Goal: Information Seeking & Learning: Learn about a topic

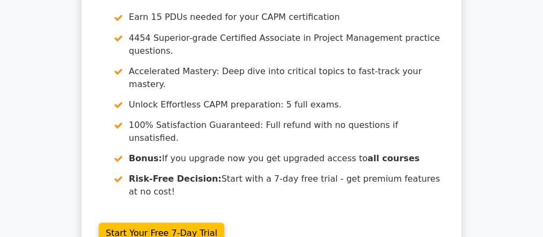
scroll to position [1113, 0]
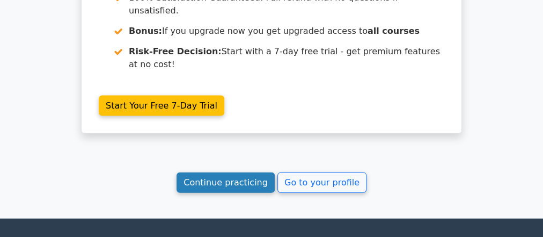
click at [227, 172] on link "Continue practicing" at bounding box center [226, 182] width 98 height 20
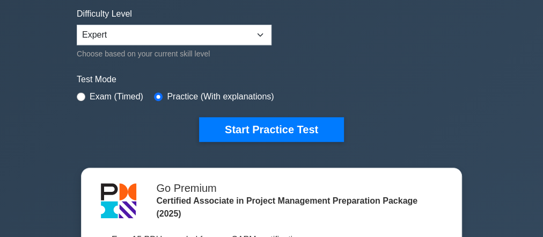
scroll to position [258, 0]
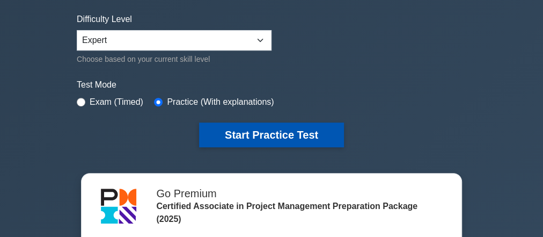
click at [271, 133] on button "Start Practice Test" at bounding box center [271, 134] width 145 height 25
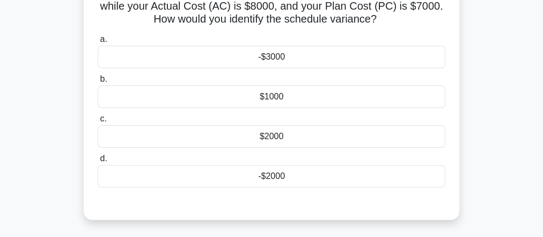
scroll to position [86, 0]
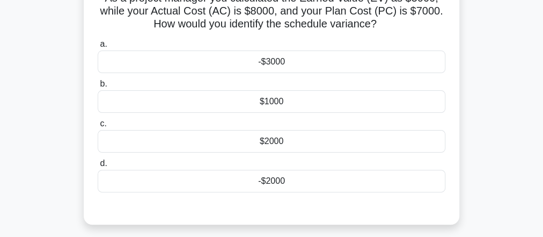
click at [289, 178] on div "-$2000" at bounding box center [272, 181] width 348 height 23
click at [98, 167] on input "d. -$2000" at bounding box center [98, 163] width 0 height 7
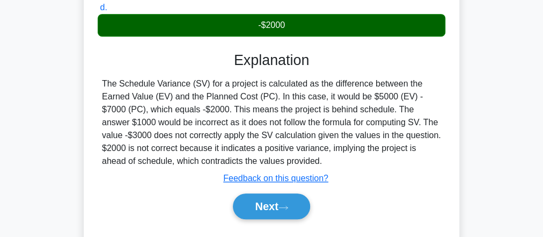
scroll to position [301, 0]
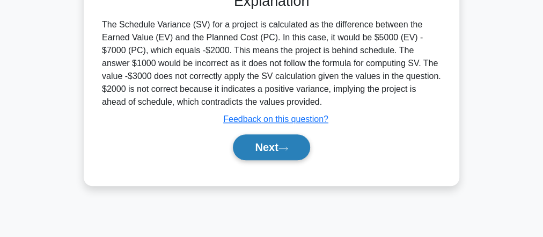
click at [288, 145] on icon at bounding box center [284, 148] width 10 height 6
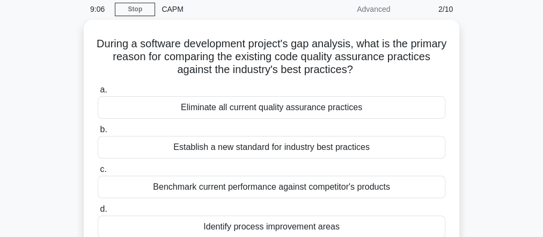
scroll to position [0, 0]
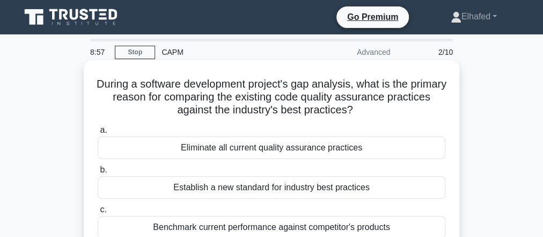
drag, startPoint x: 356, startPoint y: 99, endPoint x: 383, endPoint y: 111, distance: 28.8
click at [383, 111] on h5 "During a software development project's gap analysis, what is the primary reaso…" at bounding box center [272, 97] width 350 height 40
click at [271, 107] on h5 "During a software development project's gap analysis, what is the primary reaso…" at bounding box center [272, 97] width 350 height 40
click at [245, 104] on h5 "During a software development project's gap analysis, what is the primary reaso…" at bounding box center [272, 97] width 350 height 40
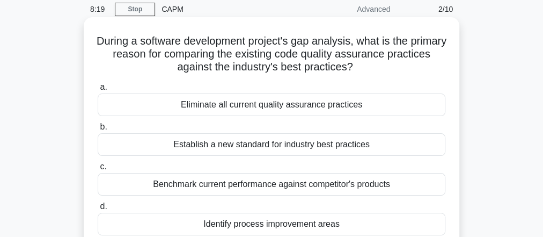
scroll to position [86, 0]
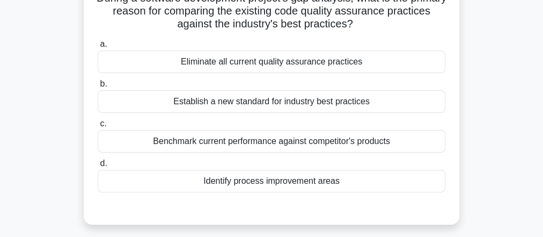
click at [331, 180] on div "Identify process improvement areas" at bounding box center [272, 181] width 348 height 23
click at [98, 167] on input "d. Identify process improvement areas" at bounding box center [98, 163] width 0 height 7
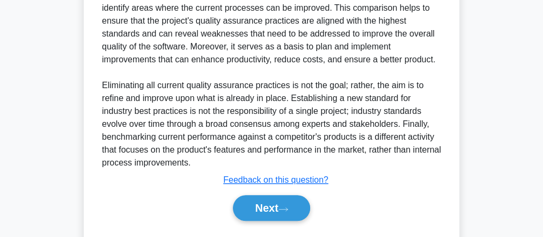
scroll to position [343, 0]
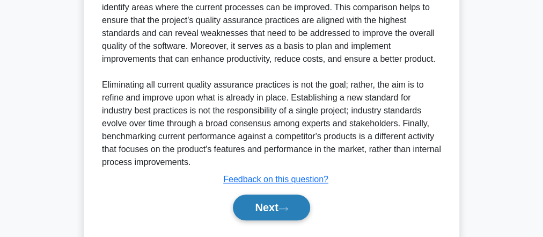
click at [288, 209] on icon at bounding box center [284, 209] width 10 height 6
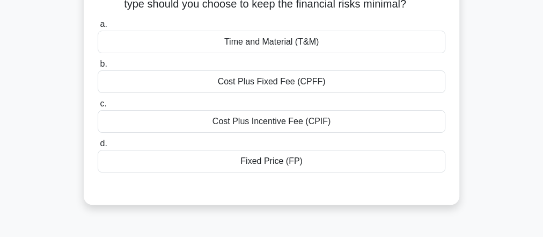
scroll to position [42, 0]
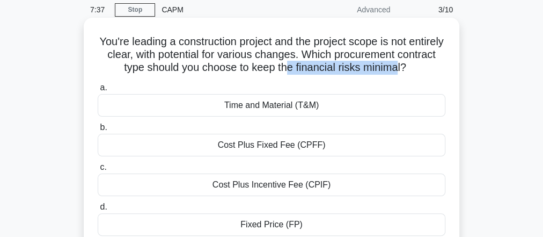
drag, startPoint x: 308, startPoint y: 70, endPoint x: 420, endPoint y: 72, distance: 112.2
click at [420, 72] on h5 "You're leading a construction project and the project scope is not entirely cle…" at bounding box center [272, 55] width 350 height 40
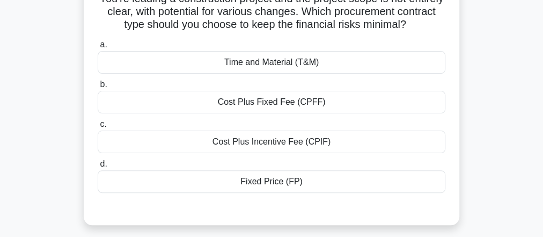
click at [294, 180] on div "Fixed Price (FP)" at bounding box center [272, 181] width 348 height 23
click at [98, 167] on input "d. Fixed Price (FP)" at bounding box center [98, 163] width 0 height 7
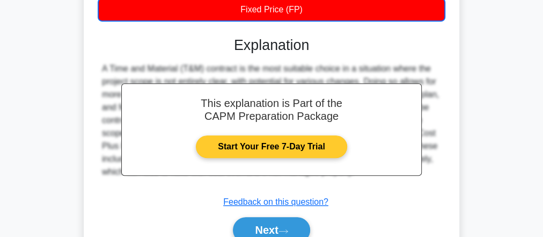
scroll to position [343, 0]
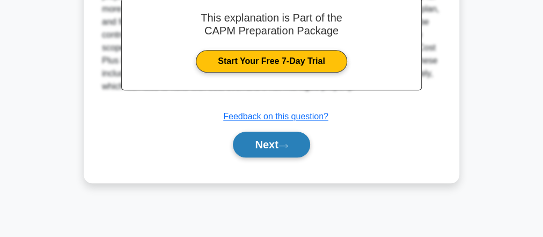
click at [294, 137] on button "Next" at bounding box center [271, 144] width 77 height 26
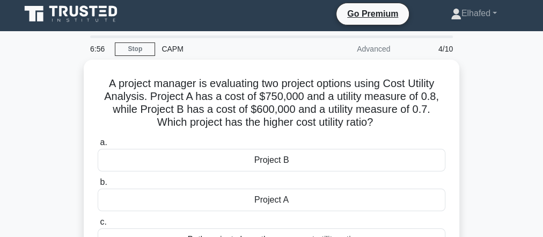
scroll to position [0, 0]
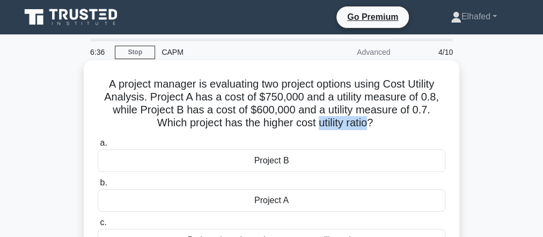
drag, startPoint x: 318, startPoint y: 125, endPoint x: 369, endPoint y: 123, distance: 51.0
click at [369, 123] on h5 "A project manager is evaluating two project options using Cost Utility Analysis…" at bounding box center [272, 103] width 350 height 53
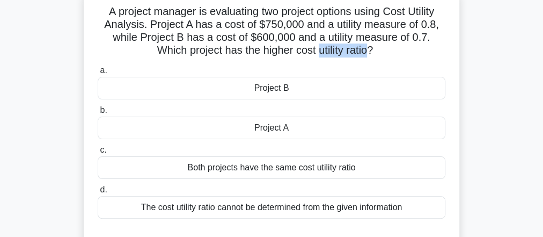
scroll to position [86, 0]
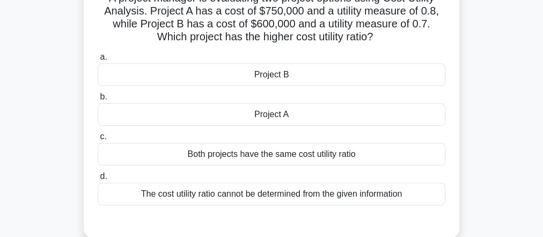
click at [292, 120] on div "Project A" at bounding box center [272, 114] width 348 height 23
click at [98, 100] on input "b. Project A" at bounding box center [98, 96] width 0 height 7
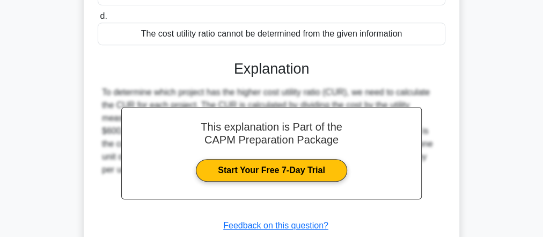
scroll to position [301, 0]
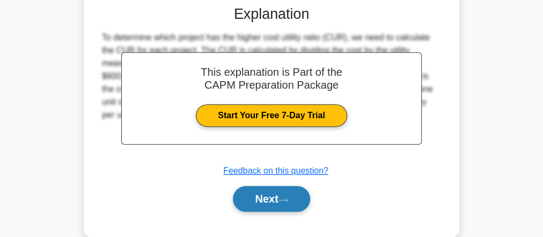
click at [288, 198] on icon at bounding box center [284, 200] width 10 height 6
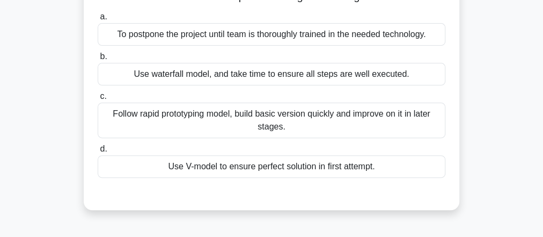
scroll to position [0, 0]
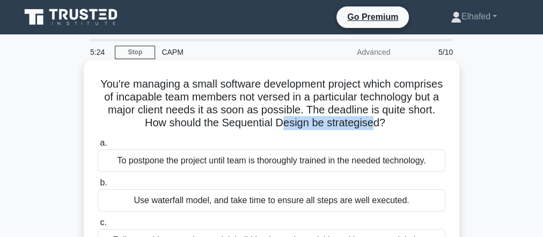
drag, startPoint x: 318, startPoint y: 123, endPoint x: 410, endPoint y: 122, distance: 92.3
click at [410, 122] on h5 "You're managing a small software development project which comprises of incapab…" at bounding box center [272, 103] width 350 height 53
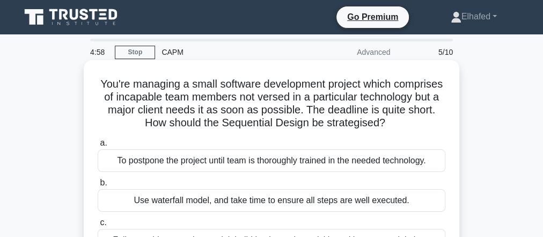
click at [259, 115] on h5 "You're managing a small software development project which comprises of incapab…" at bounding box center [272, 103] width 350 height 53
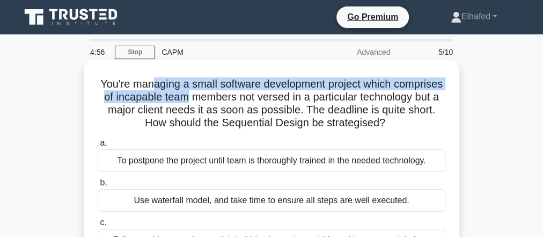
drag, startPoint x: 173, startPoint y: 90, endPoint x: 250, endPoint y: 104, distance: 78.4
click at [250, 104] on h5 "You're managing a small software development project which comprises of incapab…" at bounding box center [272, 103] width 350 height 53
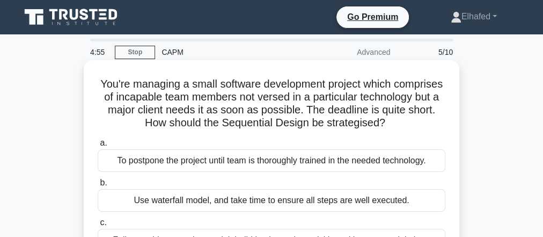
click at [287, 106] on h5 "You're managing a small software development project which comprises of incapab…" at bounding box center [272, 103] width 350 height 53
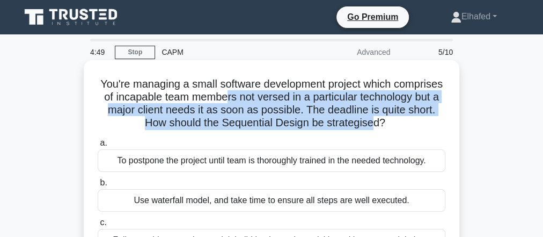
drag, startPoint x: 295, startPoint y: 94, endPoint x: 411, endPoint y: 121, distance: 119.4
click at [411, 121] on h5 "You're managing a small software development project which comprises of incapab…" at bounding box center [272, 103] width 350 height 53
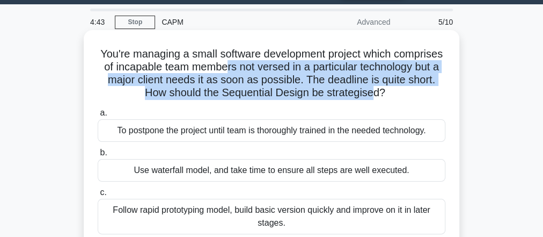
scroll to position [43, 0]
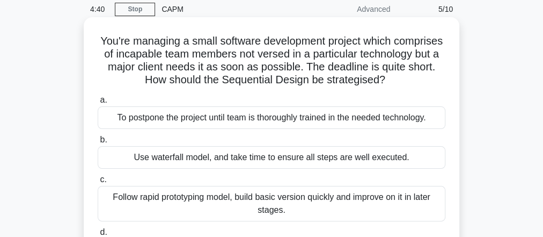
click at [241, 155] on div "Use waterfall model, and take time to ensure all steps are well executed." at bounding box center [272, 157] width 348 height 23
click at [98, 143] on input "b. Use waterfall model, and take time to ensure all steps are well executed." at bounding box center [98, 139] width 0 height 7
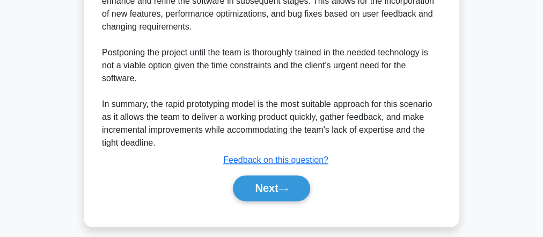
scroll to position [642, 0]
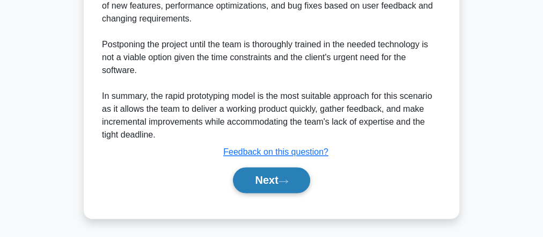
click at [304, 174] on button "Next" at bounding box center [271, 180] width 77 height 26
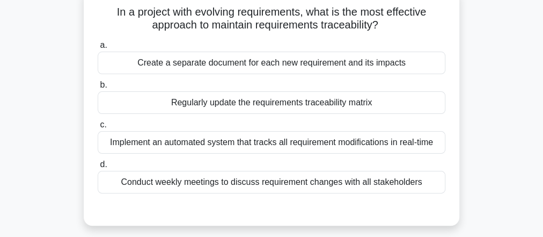
scroll to position [86, 0]
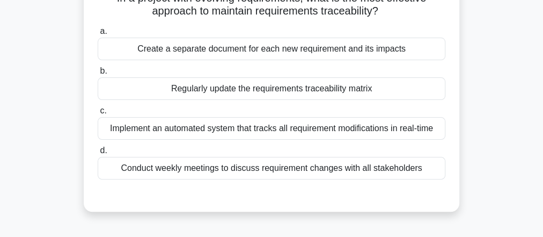
click at [295, 93] on div "Regularly update the requirements traceability matrix" at bounding box center [272, 88] width 348 height 23
click at [98, 75] on input "b. Regularly update the requirements traceability matrix" at bounding box center [98, 71] width 0 height 7
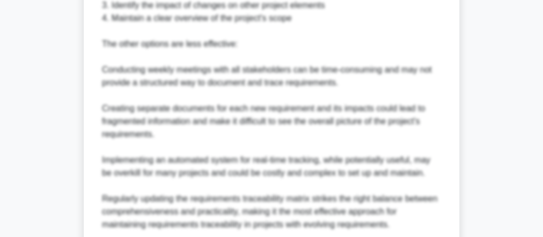
scroll to position [515, 0]
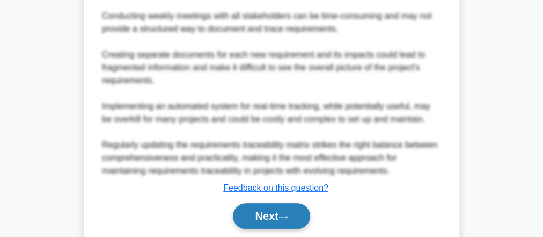
click at [299, 206] on button "Next" at bounding box center [271, 216] width 77 height 26
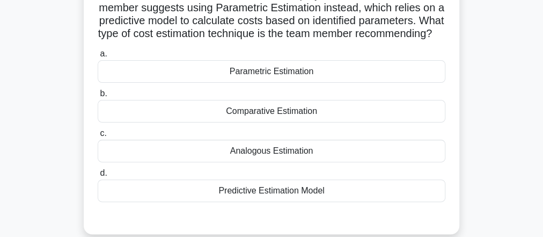
scroll to position [128, 0]
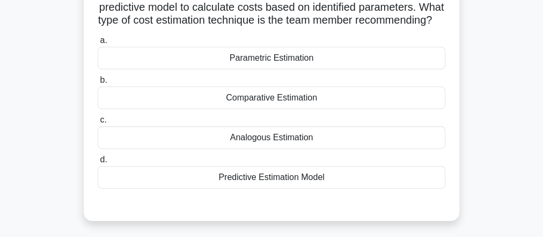
click at [282, 69] on div "Parametric Estimation" at bounding box center [272, 58] width 348 height 23
click at [98, 44] on input "a. Parametric Estimation" at bounding box center [98, 40] width 0 height 7
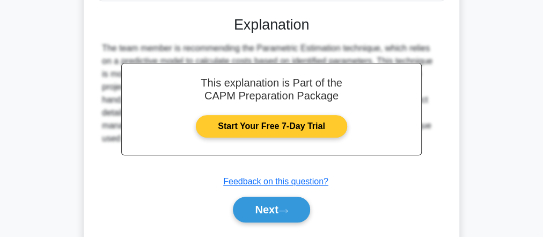
scroll to position [358, 0]
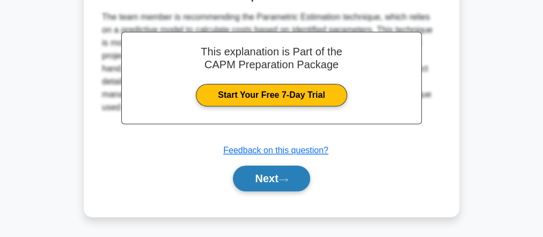
click at [289, 173] on button "Next" at bounding box center [271, 178] width 77 height 26
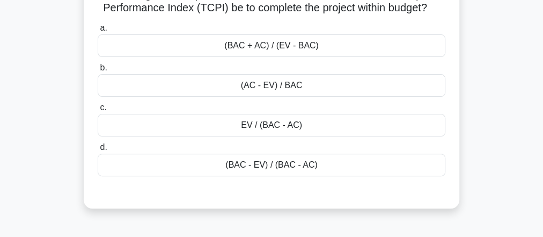
scroll to position [129, 0]
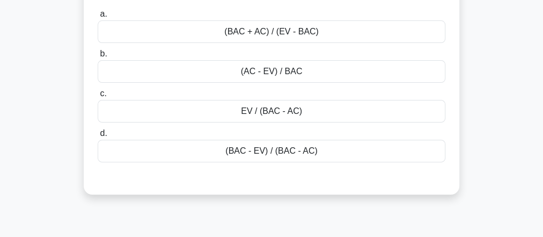
click at [291, 161] on div "(BAC - EV) / (BAC - AC)" at bounding box center [272, 151] width 348 height 23
click at [98, 137] on input "d. (BAC - EV) / (BAC - AC)" at bounding box center [98, 133] width 0 height 7
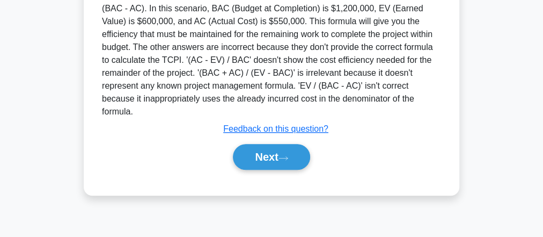
scroll to position [343, 0]
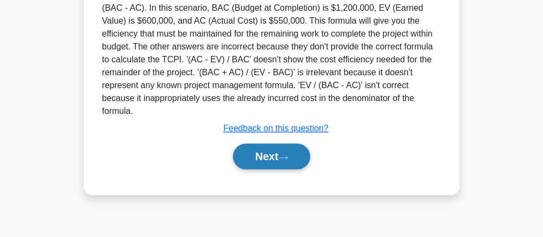
click at [288, 155] on icon at bounding box center [284, 158] width 10 height 6
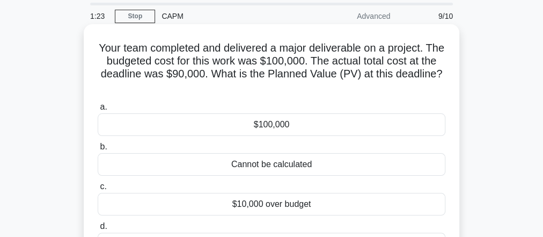
scroll to position [86, 0]
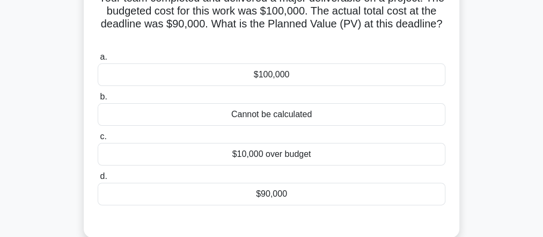
click at [310, 116] on div "Cannot be calculated" at bounding box center [272, 114] width 348 height 23
click at [98, 100] on input "b. Cannot be calculated" at bounding box center [98, 96] width 0 height 7
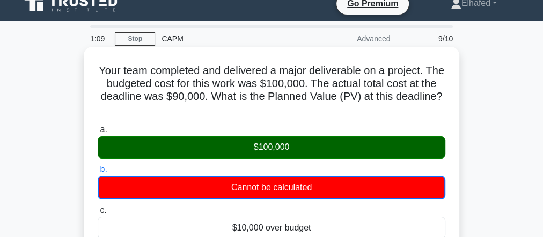
scroll to position [0, 0]
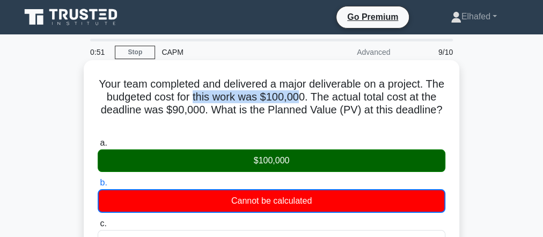
drag, startPoint x: 213, startPoint y: 97, endPoint x: 320, endPoint y: 99, distance: 107.4
click at [320, 99] on h5 "Your team completed and delivered a major deliverable on a project. The budgete…" at bounding box center [272, 103] width 350 height 53
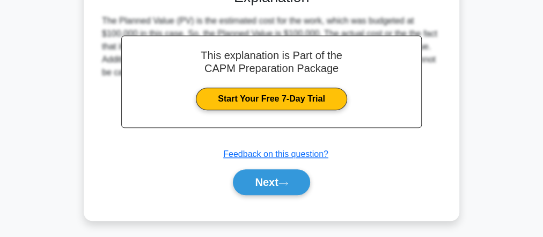
scroll to position [343, 0]
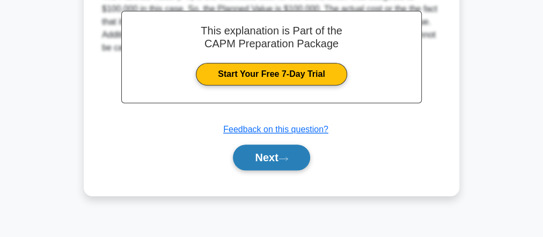
click at [301, 156] on button "Next" at bounding box center [271, 157] width 77 height 26
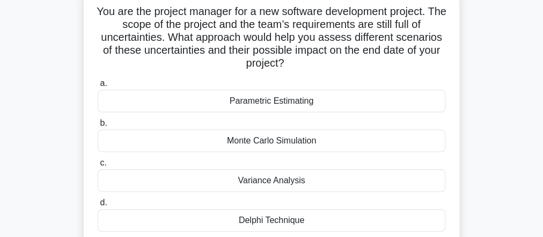
scroll to position [86, 0]
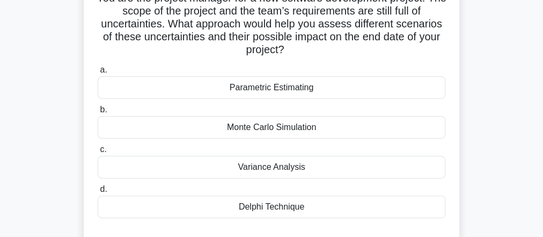
click at [304, 129] on div "Monte Carlo Simulation" at bounding box center [272, 127] width 348 height 23
click at [98, 113] on input "b. Monte Carlo Simulation" at bounding box center [98, 109] width 0 height 7
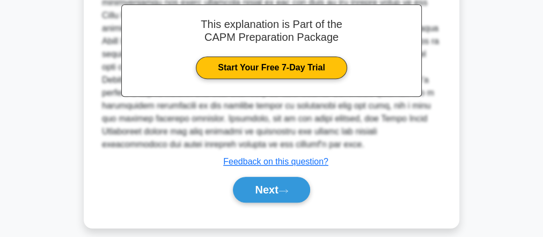
scroll to position [371, 0]
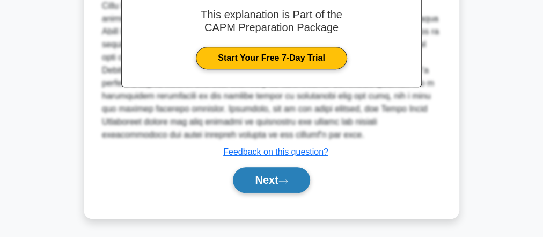
click at [288, 178] on icon at bounding box center [284, 181] width 10 height 6
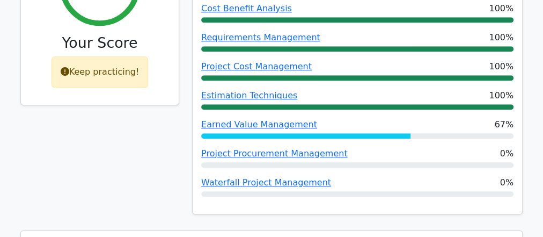
scroll to position [558, 0]
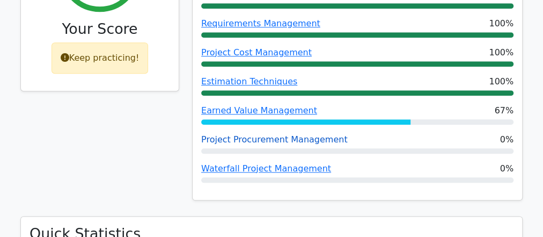
click at [285, 134] on link "Project Procurement Management" at bounding box center [274, 139] width 147 height 10
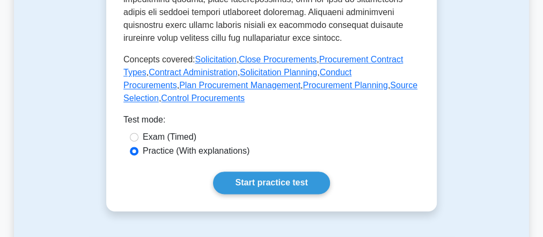
scroll to position [687, 0]
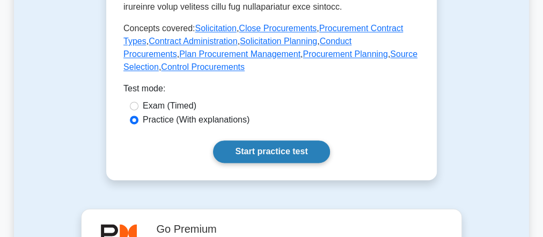
click at [279, 149] on link "Start practice test" at bounding box center [271, 151] width 116 height 23
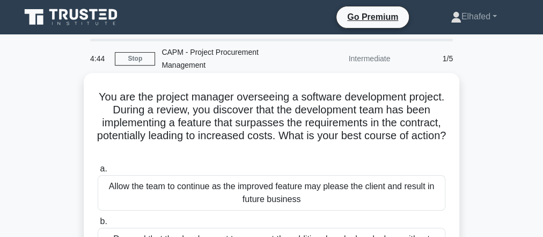
drag, startPoint x: 341, startPoint y: 135, endPoint x: 381, endPoint y: 147, distance: 41.4
click at [381, 147] on h5 "You are the project manager overseeing a software development project. During a…" at bounding box center [272, 122] width 350 height 65
click at [287, 136] on h5 "You are the project manager overseeing a software development project. During a…" at bounding box center [272, 122] width 350 height 65
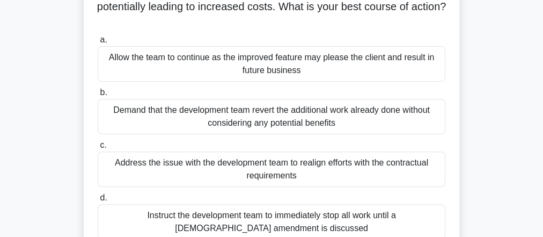
scroll to position [172, 0]
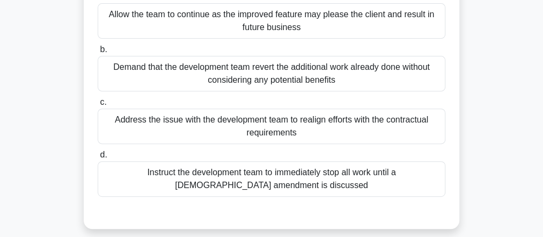
click at [281, 128] on div "Address the issue with the development team to realign efforts with the contrac…" at bounding box center [272, 125] width 348 height 35
click at [98, 106] on input "c. Address the issue with the development team to realign efforts with the cont…" at bounding box center [98, 102] width 0 height 7
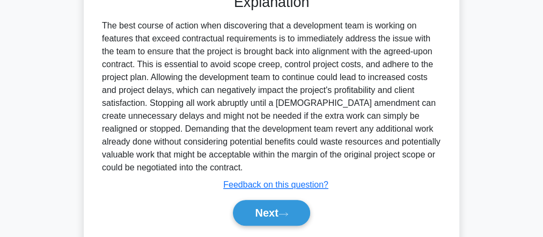
scroll to position [422, 0]
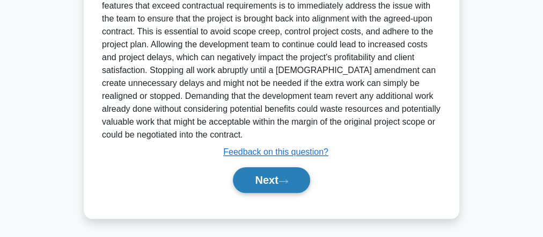
click at [292, 172] on button "Next" at bounding box center [271, 180] width 77 height 26
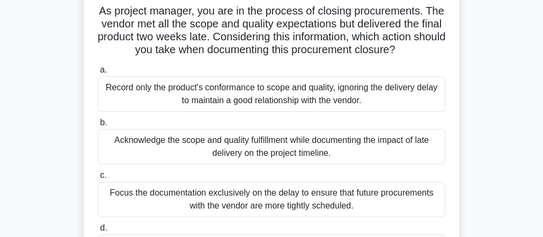
scroll to position [129, 0]
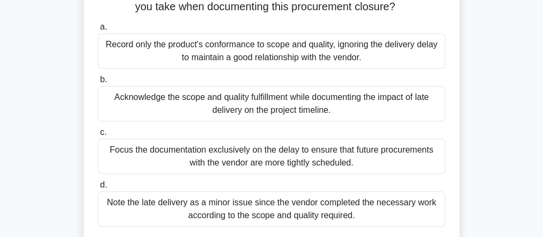
click at [274, 101] on div "Acknowledge the scope and quality fulfillment while documenting the impact of l…" at bounding box center [272, 103] width 348 height 35
click at [98, 83] on input "b. Acknowledge the scope and quality fulfillment while documenting the impact o…" at bounding box center [98, 79] width 0 height 7
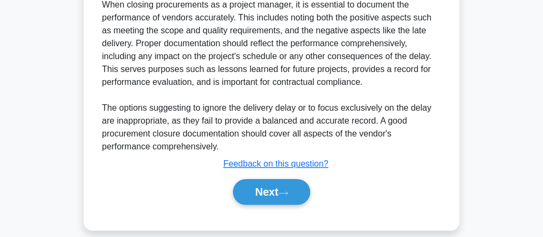
scroll to position [409, 0]
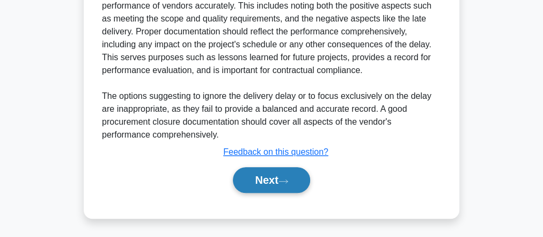
click at [283, 182] on button "Next" at bounding box center [271, 180] width 77 height 26
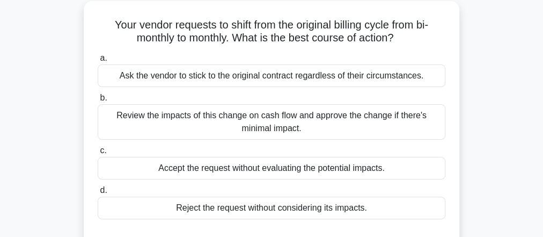
scroll to position [86, 0]
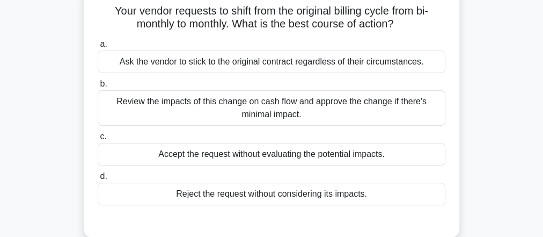
click at [295, 110] on div "Review the impacts of this change on cash flow and approve the change if there'…" at bounding box center [272, 107] width 348 height 35
click at [98, 87] on input "b. Review the impacts of this change on cash flow and approve the change if the…" at bounding box center [98, 84] width 0 height 7
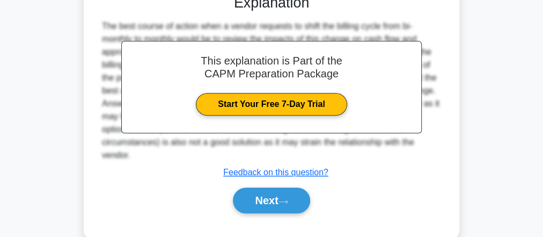
scroll to position [343, 0]
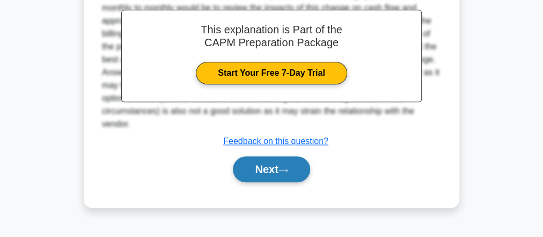
click at [297, 157] on button "Next" at bounding box center [271, 169] width 77 height 26
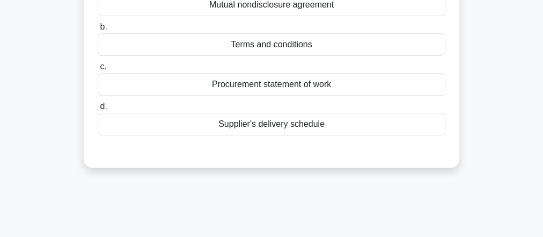
scroll to position [0, 0]
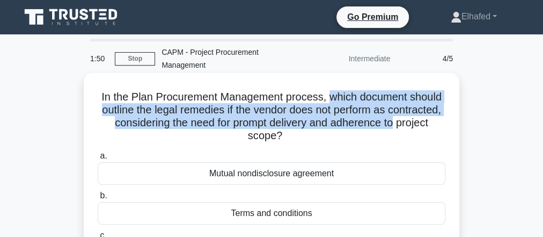
drag, startPoint x: 331, startPoint y: 98, endPoint x: 445, endPoint y: 122, distance: 116.9
click at [445, 122] on h5 "In the Plan Procurement Management process, which document should outline the l…" at bounding box center [272, 116] width 350 height 53
click at [280, 113] on h5 "In the Plan Procurement Management process, which document should outline the l…" at bounding box center [272, 116] width 350 height 53
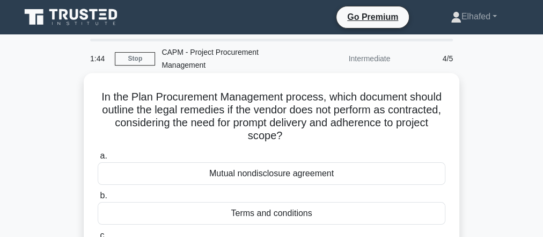
drag, startPoint x: 262, startPoint y: 112, endPoint x: 439, endPoint y: 133, distance: 178.3
click at [439, 133] on h5 "In the Plan Procurement Management process, which document should outline the l…" at bounding box center [272, 116] width 350 height 53
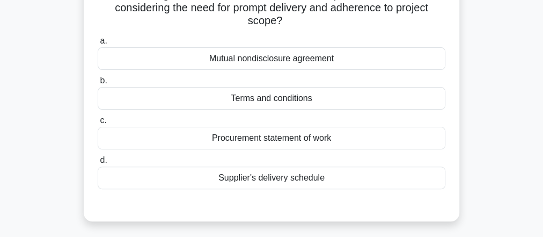
scroll to position [129, 0]
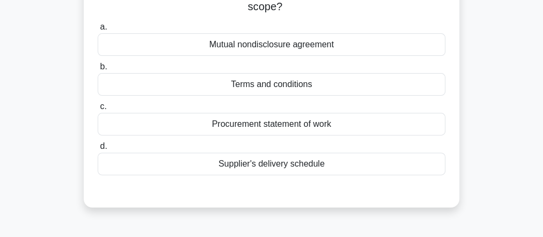
click at [322, 122] on div "Procurement statement of work" at bounding box center [272, 124] width 348 height 23
click at [98, 110] on input "c. Procurement statement of work" at bounding box center [98, 106] width 0 height 7
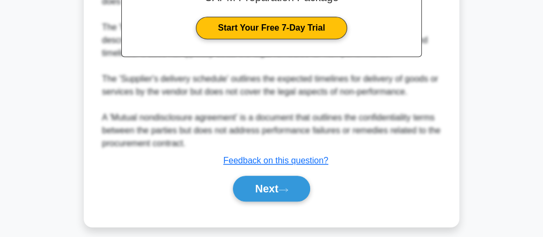
scroll to position [411, 0]
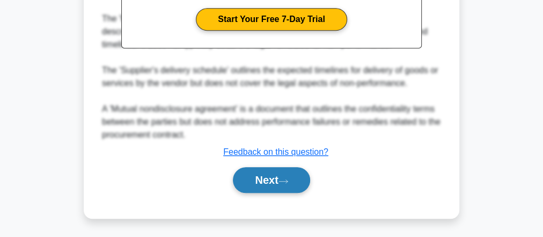
click at [298, 181] on button "Next" at bounding box center [271, 180] width 77 height 26
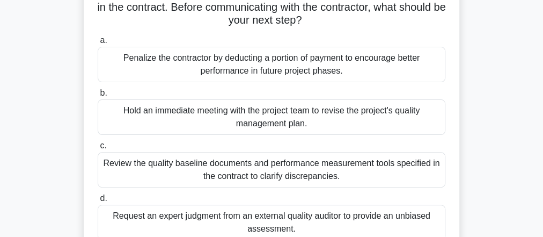
scroll to position [129, 0]
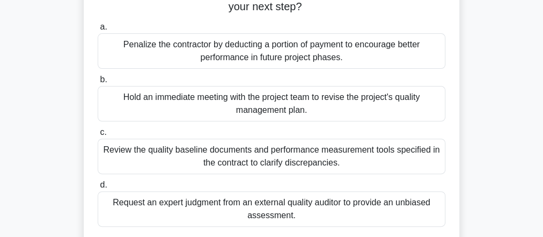
click at [338, 159] on div "Review the quality baseline documents and performance measurement tools specifi…" at bounding box center [272, 155] width 348 height 35
click at [98, 136] on input "c. Review the quality baseline documents and performance measurement tools spec…" at bounding box center [98, 132] width 0 height 7
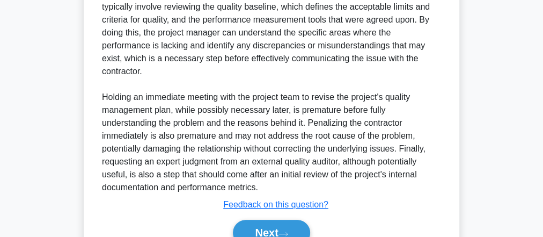
scroll to position [474, 0]
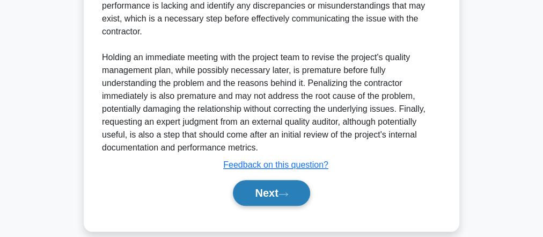
click at [296, 180] on button "Next" at bounding box center [271, 193] width 77 height 26
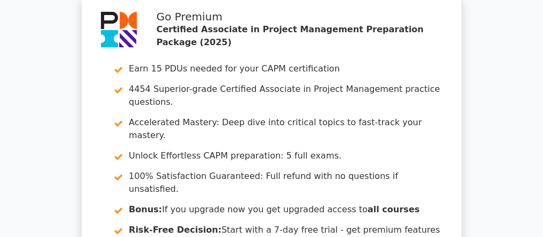
scroll to position [43, 0]
